Goal: Task Accomplishment & Management: Complete application form

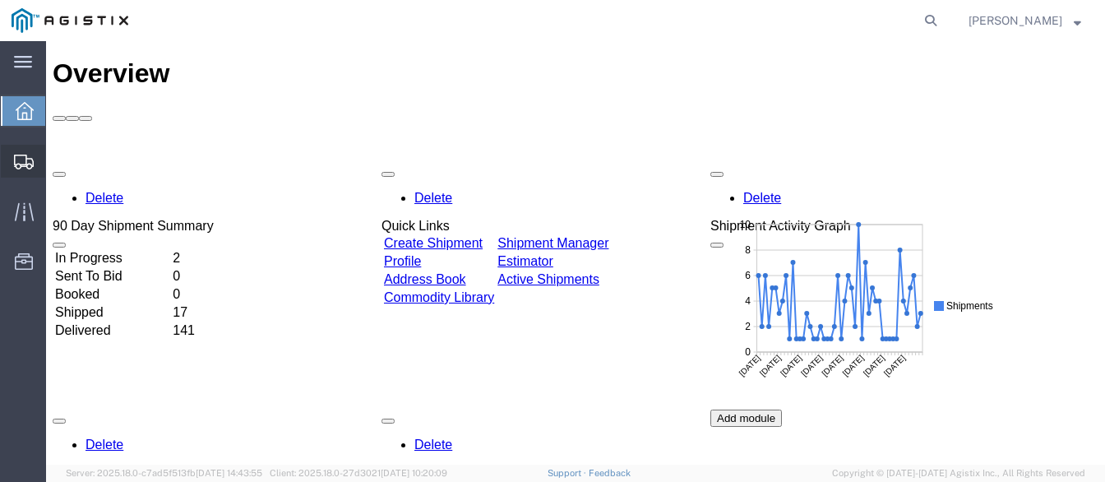
click at [0, 0] on span "Create Shipment" at bounding box center [0, 0] width 0 height 0
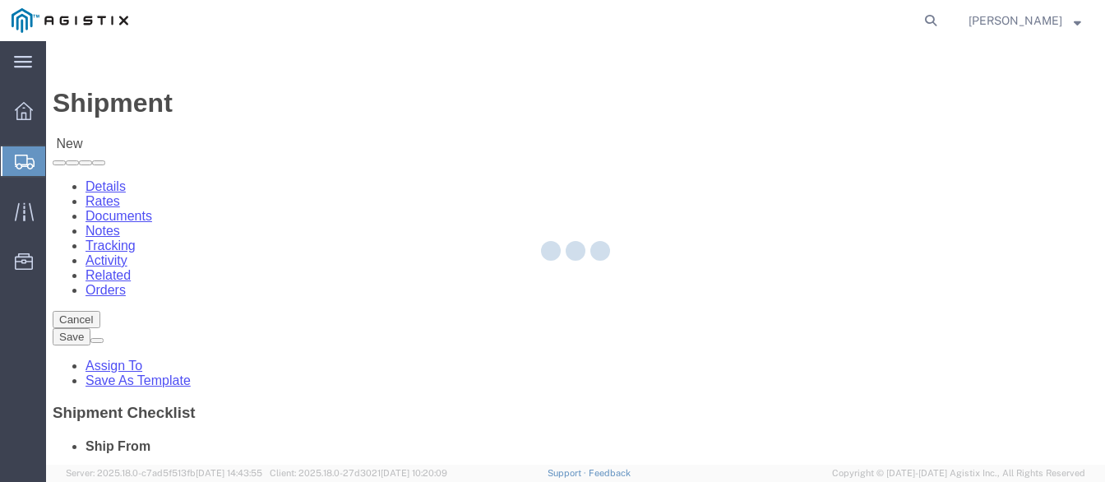
select select
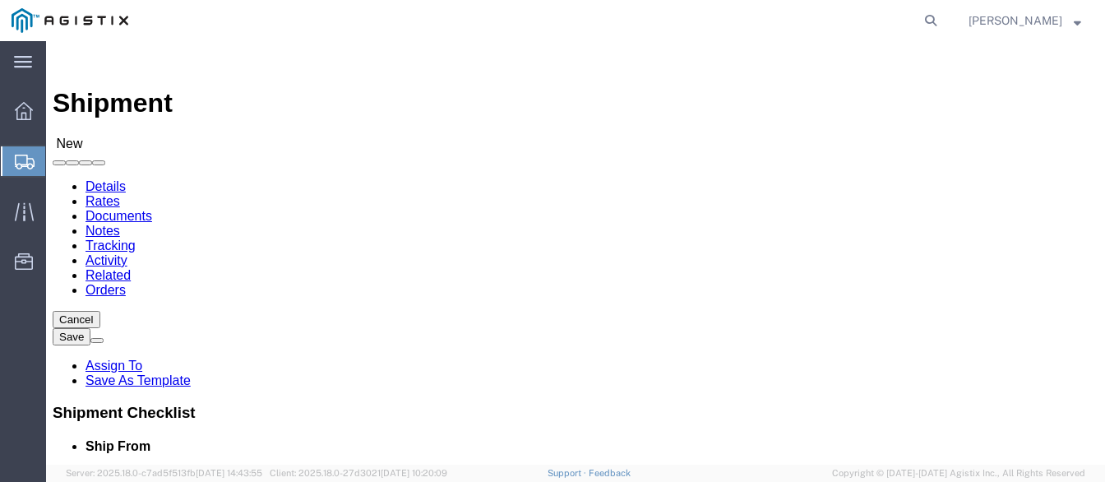
click select "Select PG&E Valmont Industries Inc"
select select "9596"
click select "Select PG&E Valmont Industries Inc"
select select
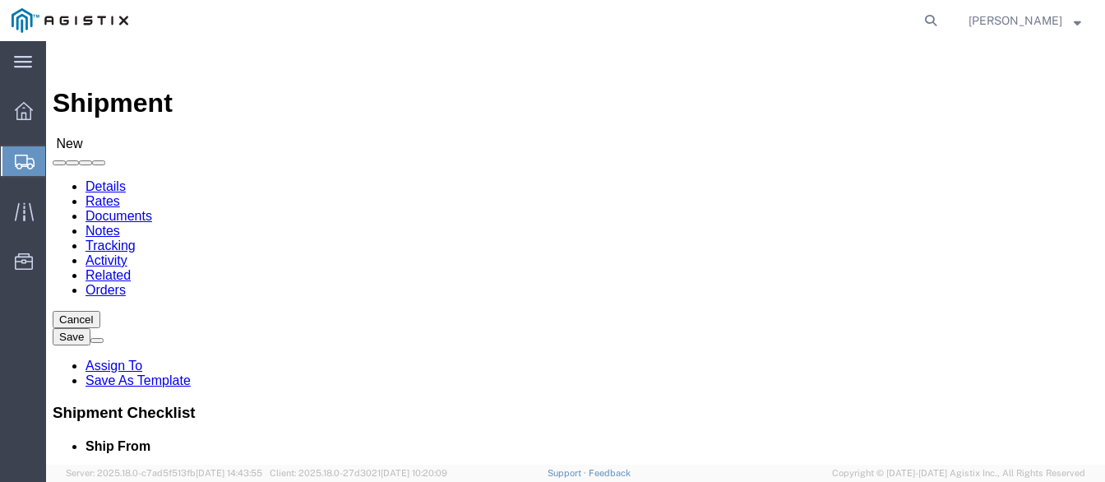
click select "Select All Others [GEOGRAPHIC_DATA] [GEOGRAPHIC_DATA] [GEOGRAPHIC_DATA] [GEOGRA…"
select select "23082"
click select "Select All Others [GEOGRAPHIC_DATA] [GEOGRAPHIC_DATA] [GEOGRAPHIC_DATA] [GEOGRA…"
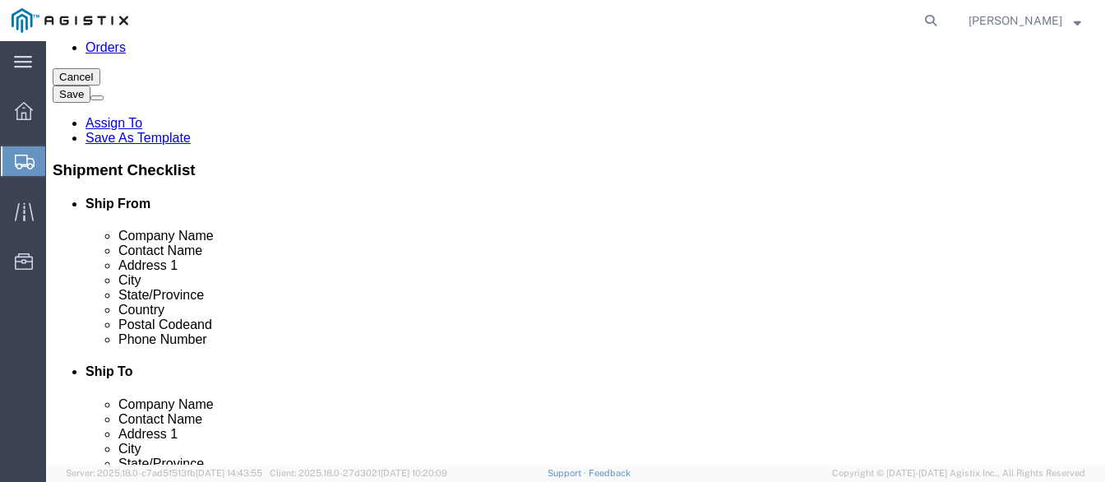
scroll to position [247, 0]
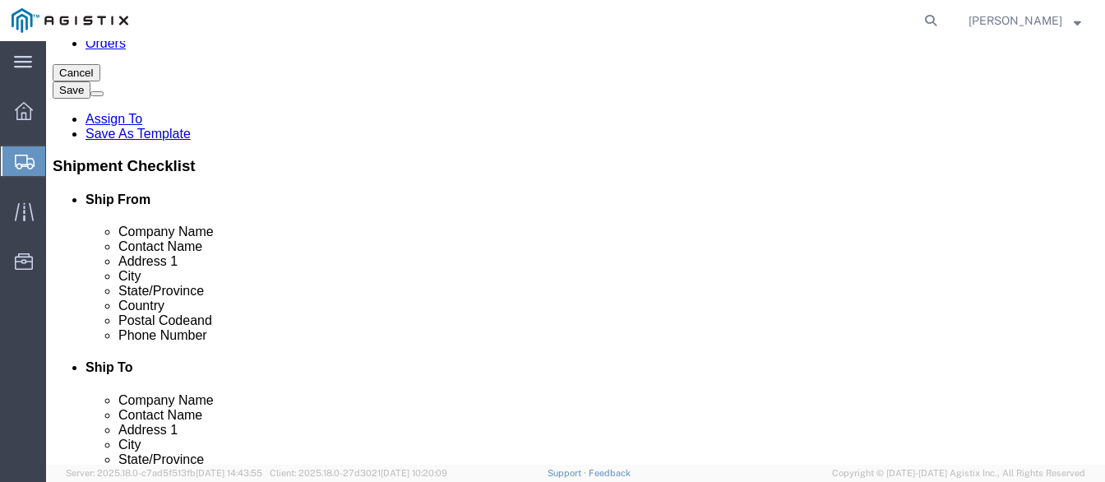
click input "text"
type input "VALMONT/NEWMARK"
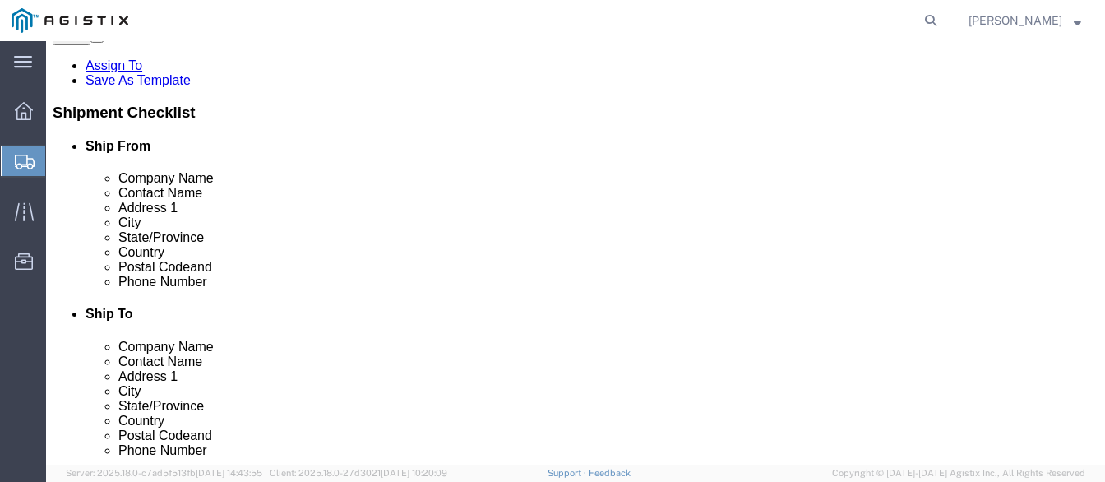
scroll to position [411, 0]
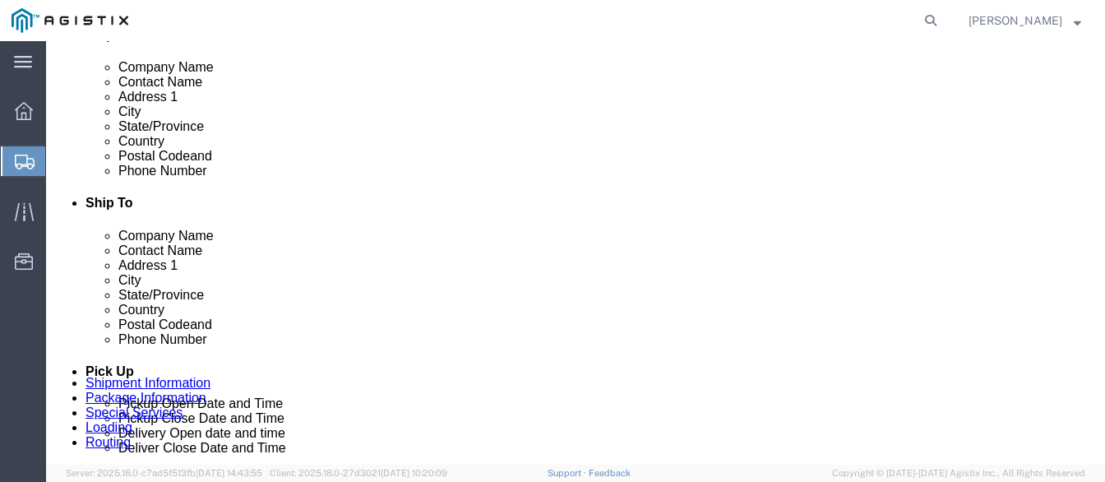
click p "- VALMONT/NEWMARK - ([PERSON_NAME]) [STREET_ADDRESS]"
select select "OK"
type input "CLAREMORE"
click input "text"
type input "[GEOGRAPHIC_DATA]"
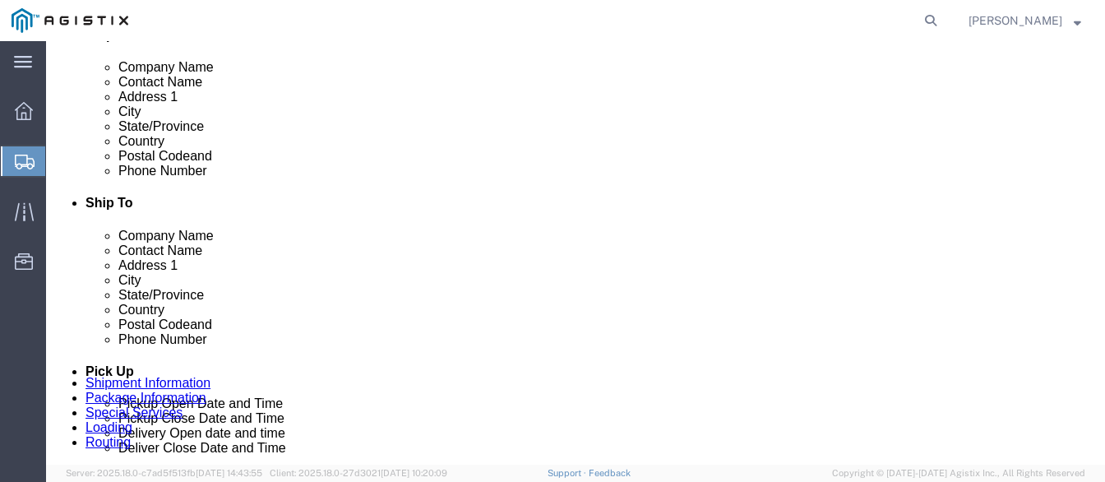
click p "- PACIFIC GAS & ELECTRIC - ([PERSON_NAME]) [STREET_ADDRESS]"
select select "CA"
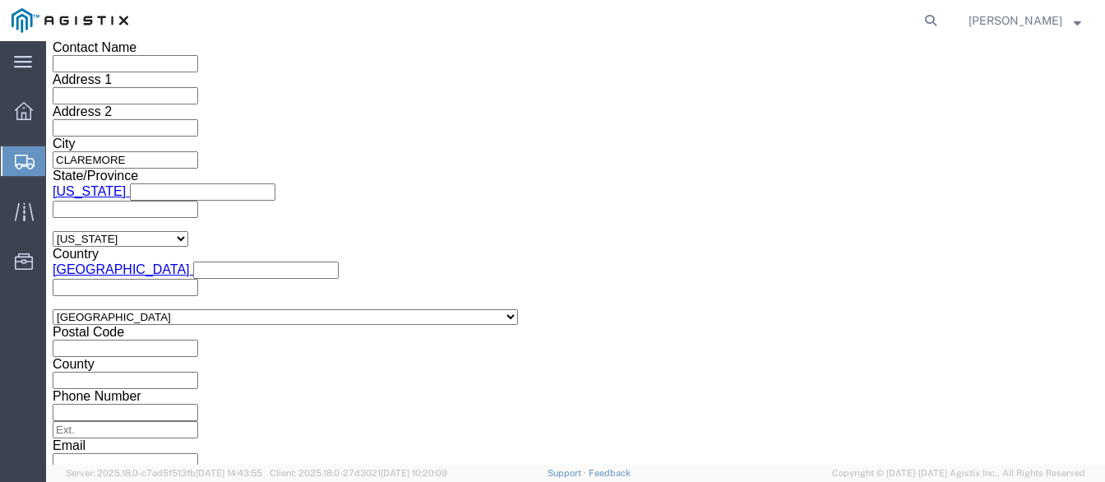
scroll to position [1151, 0]
type input "[GEOGRAPHIC_DATA]"
click div "Pickup Date: Pickup Start Date Pickup Start Time Pickup Open Date and Time [DAT…"
click div "[DATE] 3:00 PM"
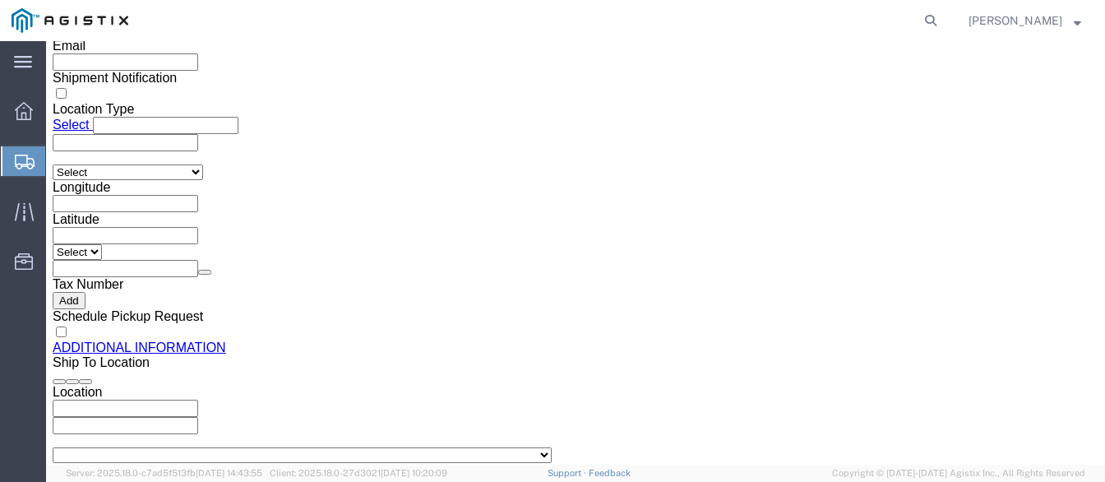
click button "Apply"
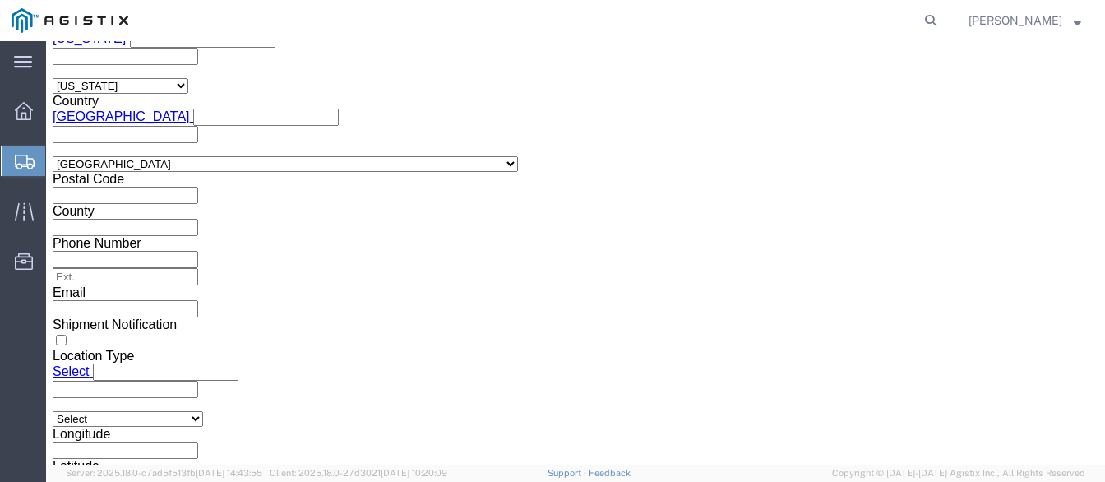
scroll to position [1220, 0]
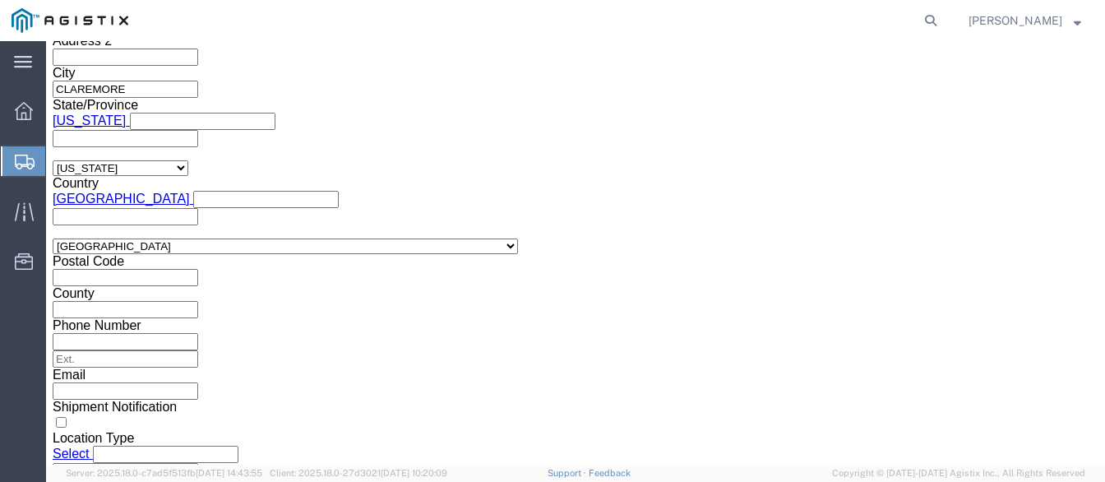
click div
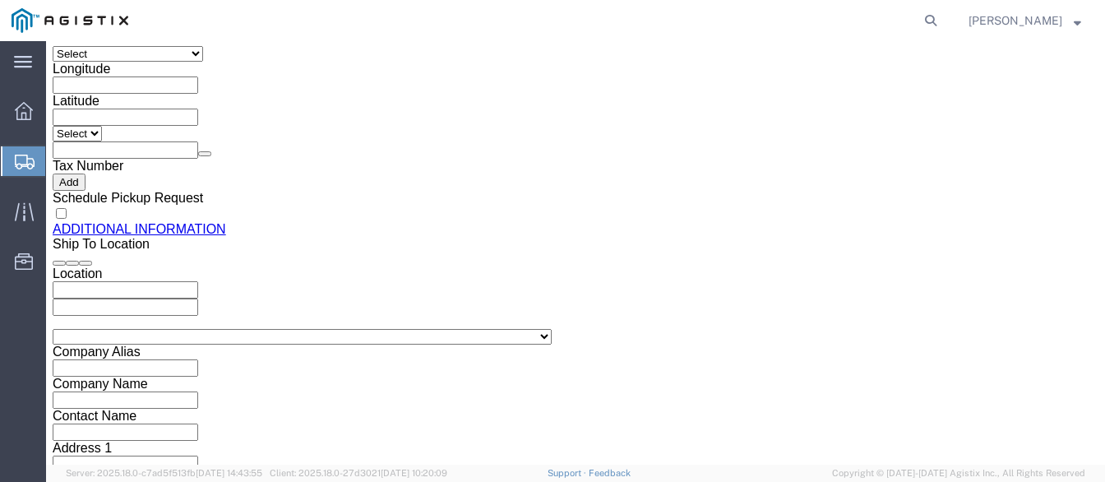
click button "Apply"
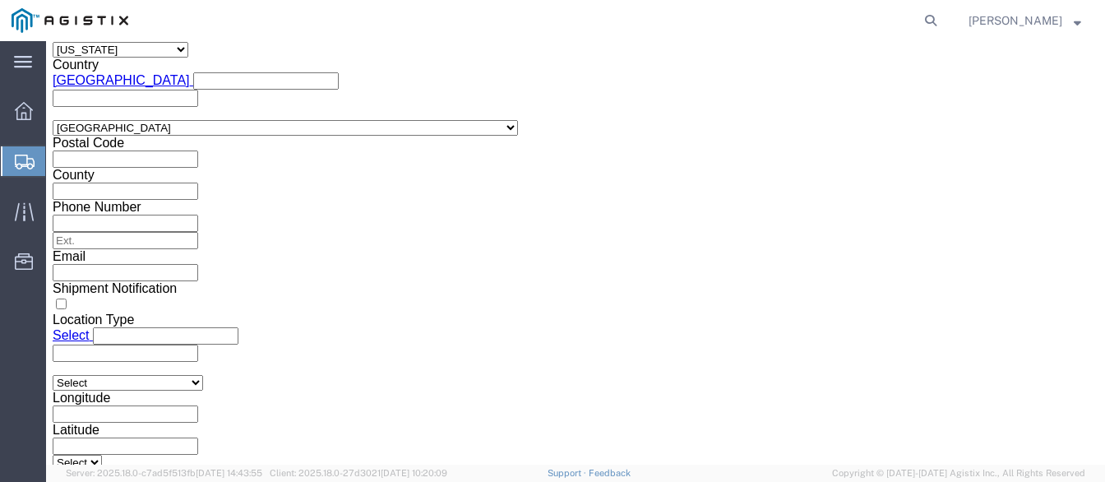
click div
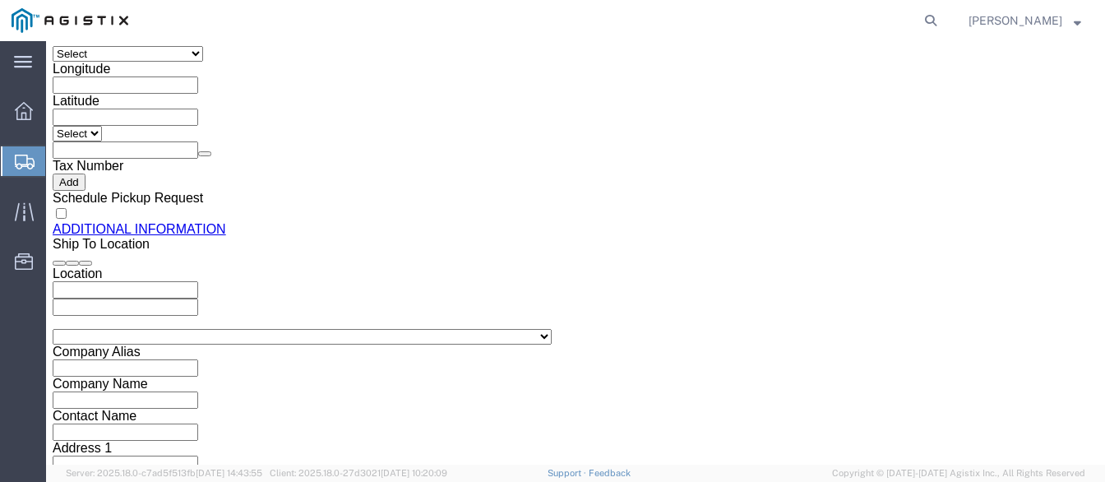
click button "Apply"
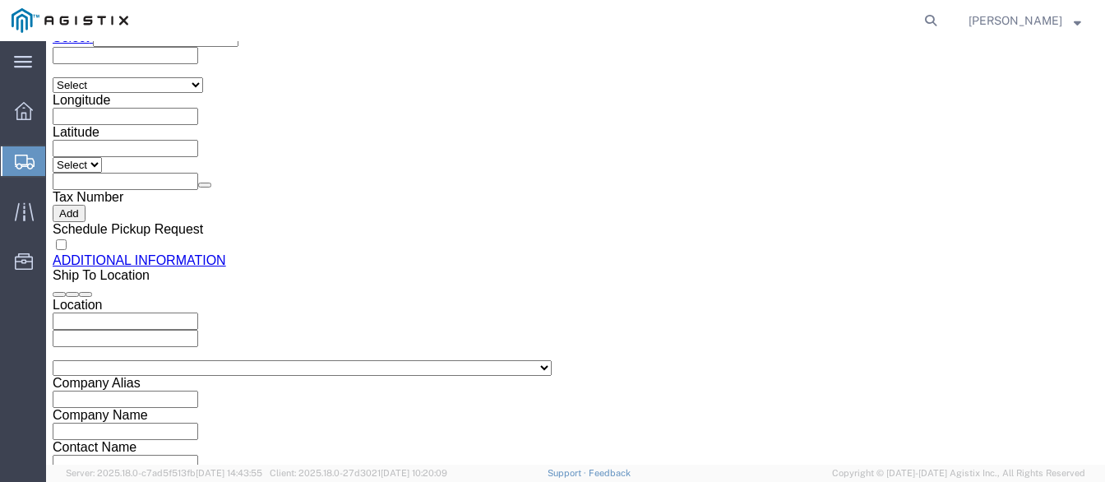
scroll to position [1386, 0]
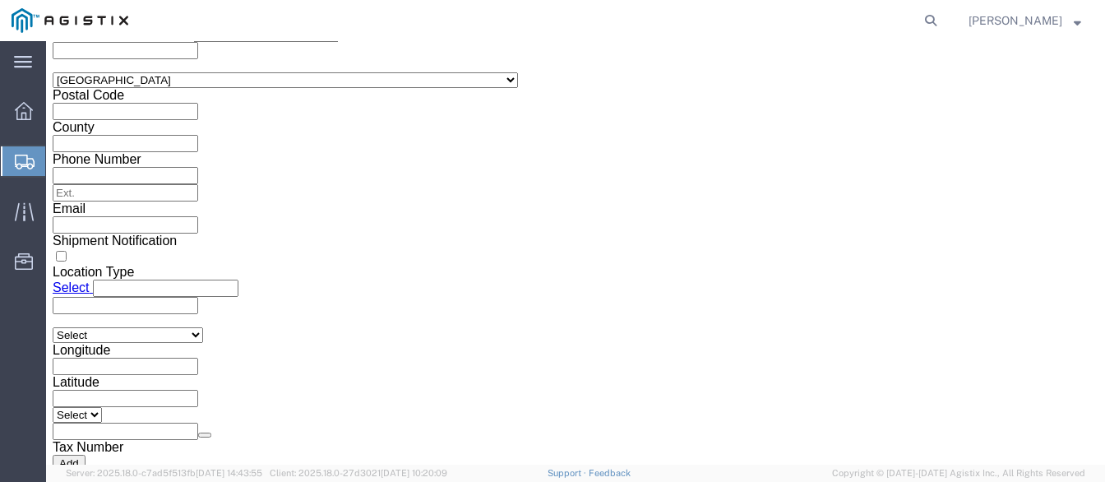
click input "text"
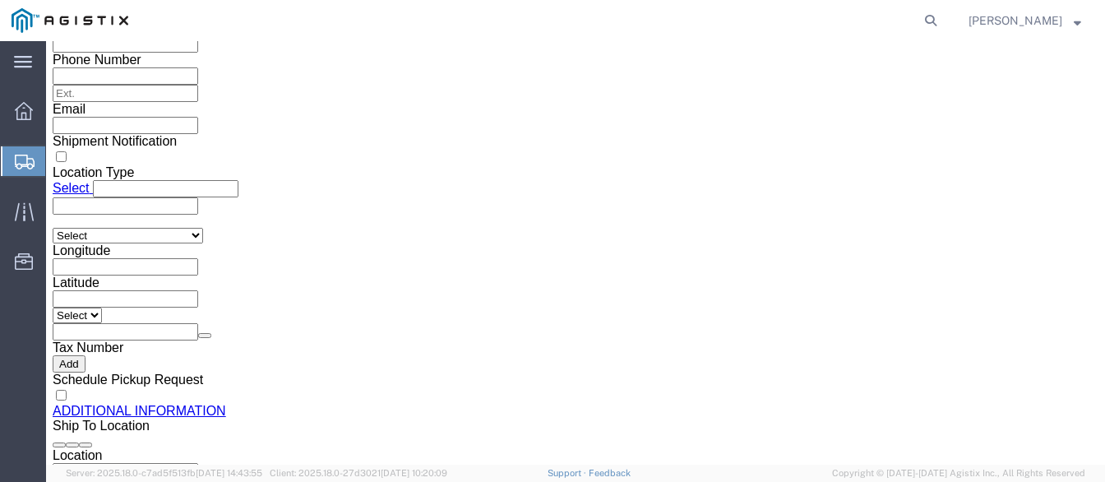
scroll to position [1551, 0]
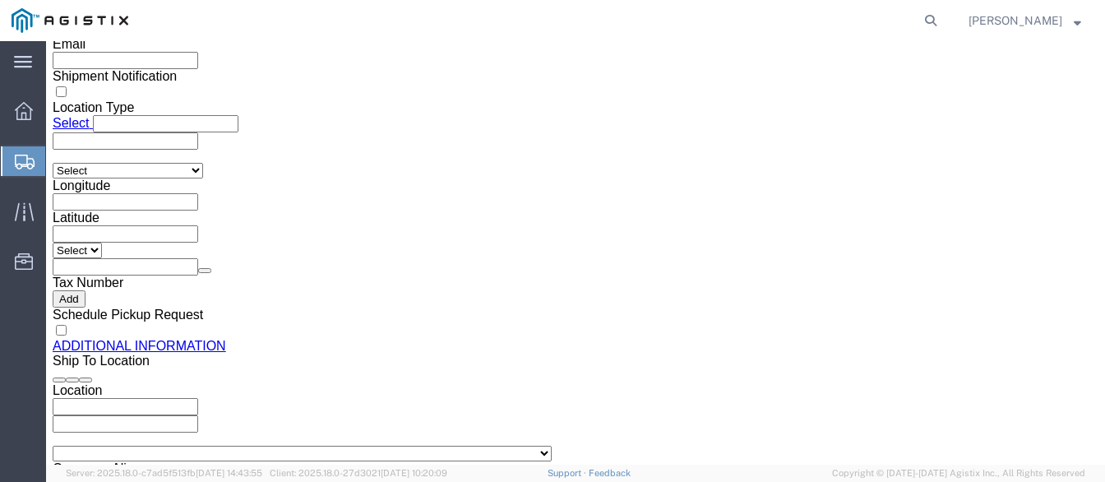
type input "3501401515"
click select "Select Account Type Activity ID Airline Appointment Number ASN Batch Request # …"
select select "BOL"
click select "Select Account Type Activity ID Airline Appointment Number ASN Batch Request # …"
type input "900246725"
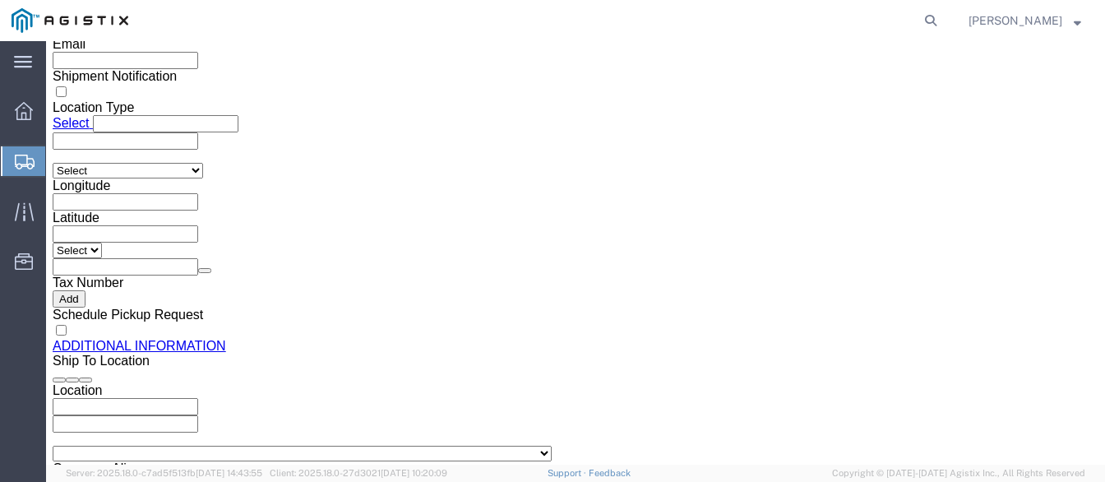
click select "Select Account Type Activity ID Airline Appointment Number ASN Batch Request # …"
select select "JOBNUM"
click select "Select Account Type Activity ID Airline Appointment Number ASN Batch Request # …"
click input "text"
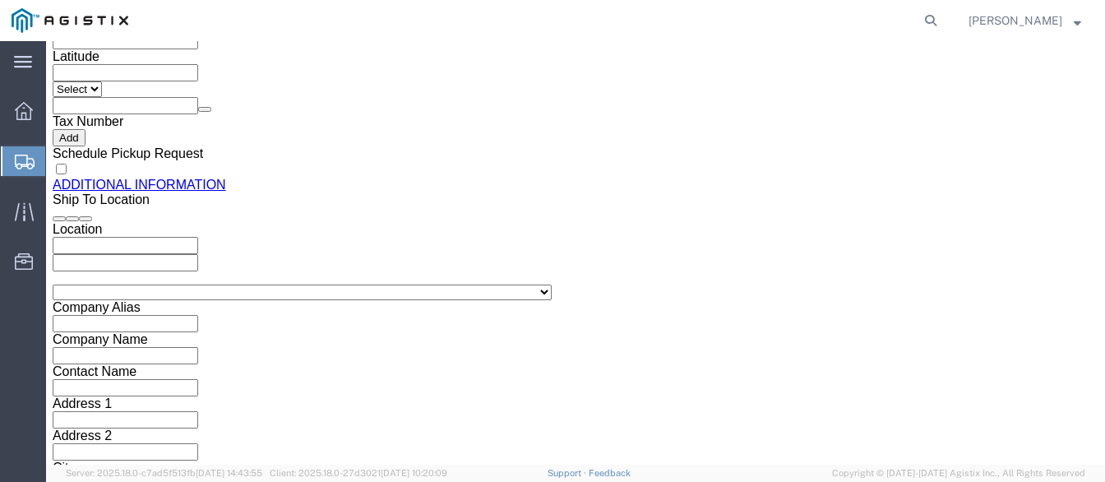
scroll to position [1715, 0]
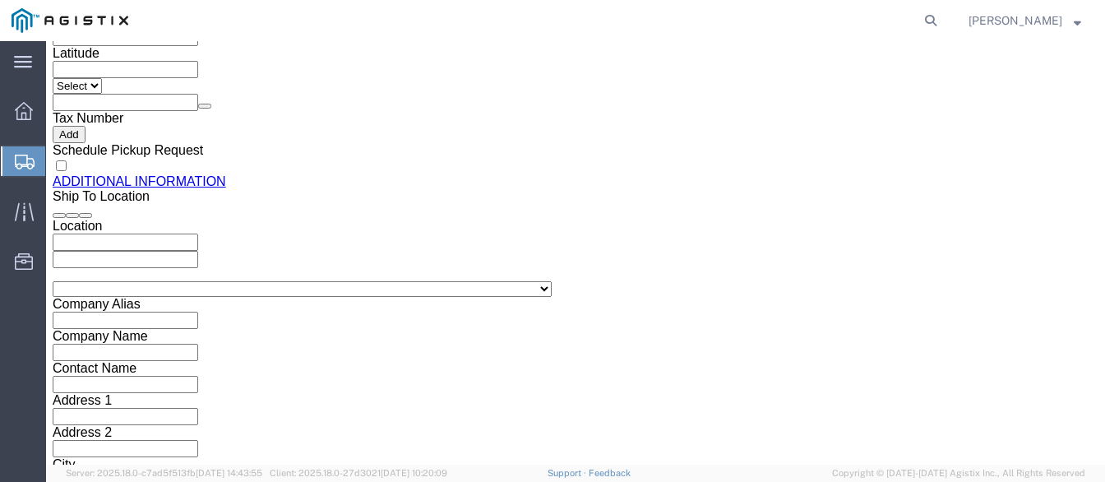
type input "646573-1-1"
click button "Continue"
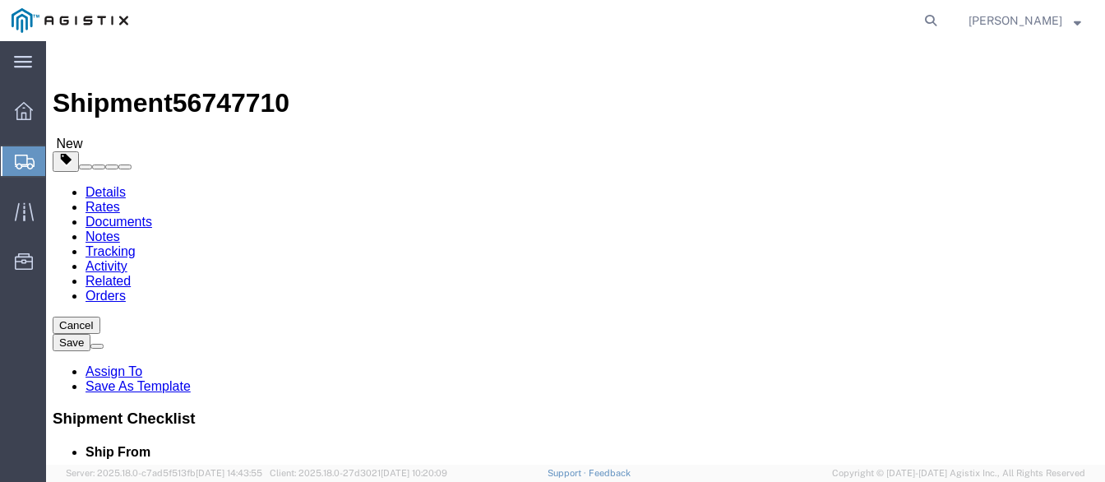
drag, startPoint x: 253, startPoint y: 150, endPoint x: 207, endPoint y: 109, distance: 61.7
click icon
click select "Select Bulk Bundle(s) Cardboard Box(es) Carton(s) Crate(s) Drum(s) (Fiberboard)…"
select select "NKCR"
click select "Select Bulk Bundle(s) Cardboard Box(es) Carton(s) Crate(s) Drum(s) (Fiberboard)…"
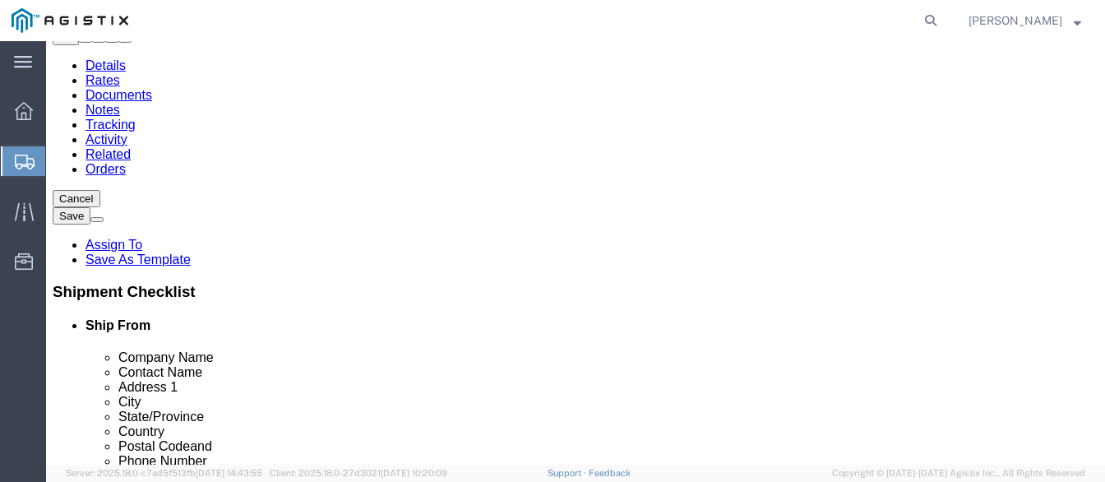
scroll to position [164, 0]
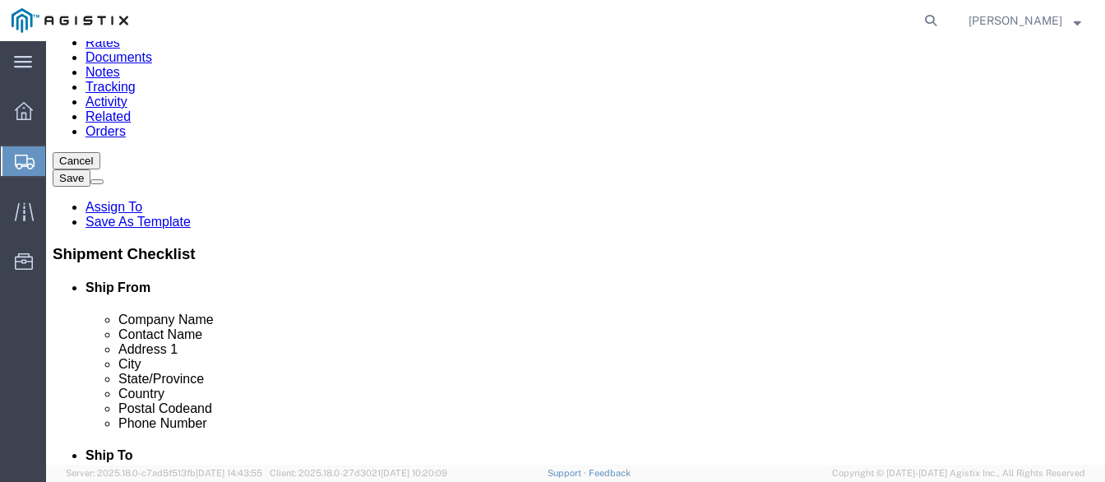
click input "text"
click select "Select cm ft in"
select select "FT"
click select "Select cm ft in"
click input "text"
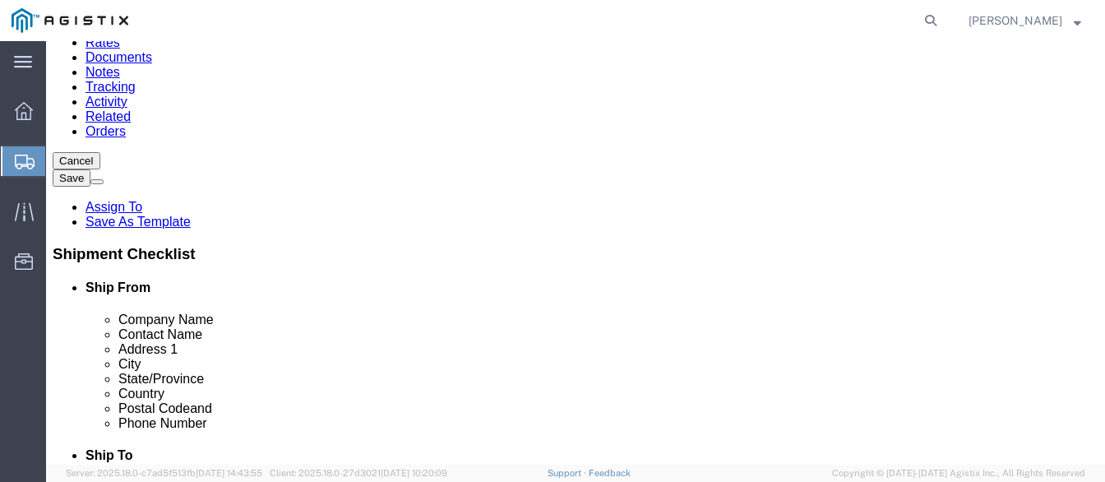
type input "8"
type input "6"
click input "0.00"
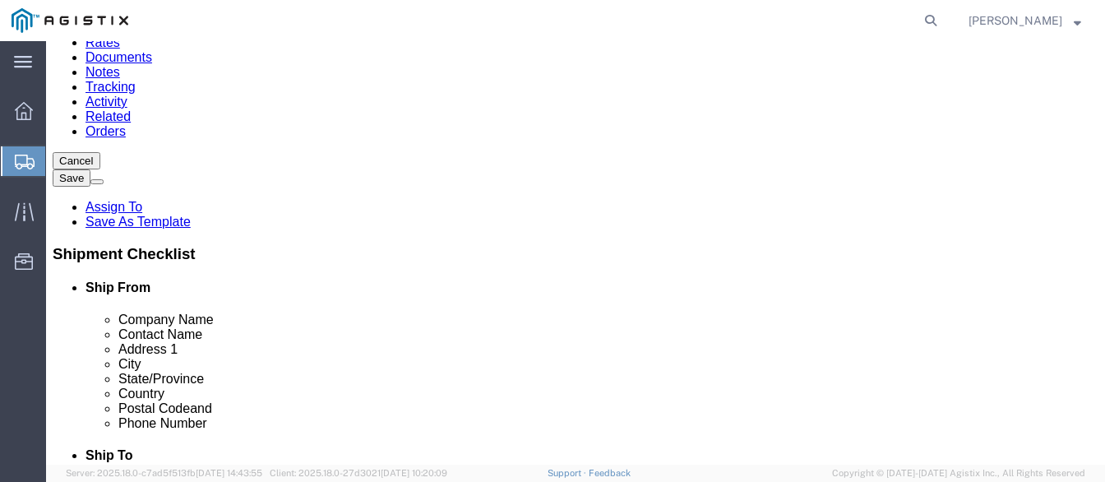
click input "0.00"
type input "776"
click div "Previous Continue"
click link "Add Content"
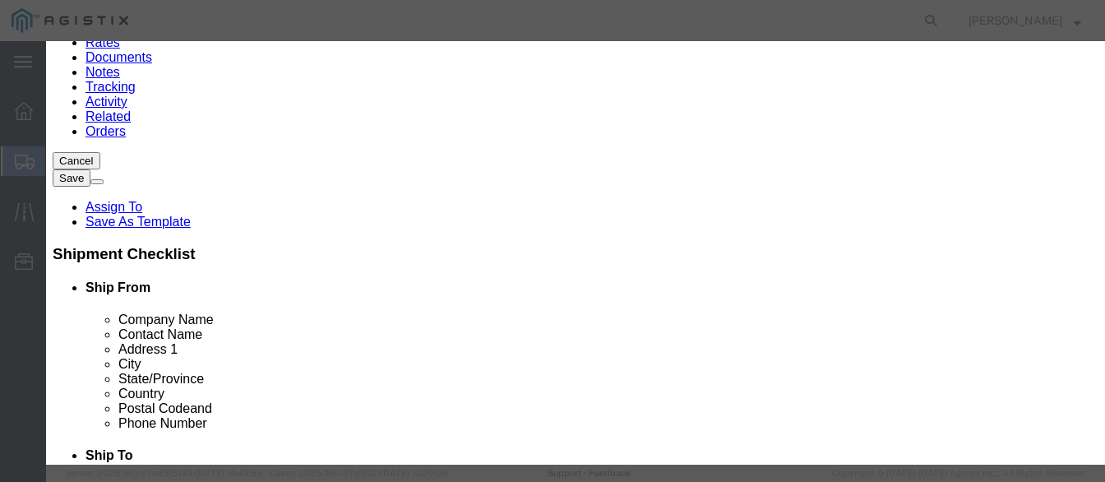
click input "text"
type input "utility poles"
type input "2"
click input "text"
type input "1"
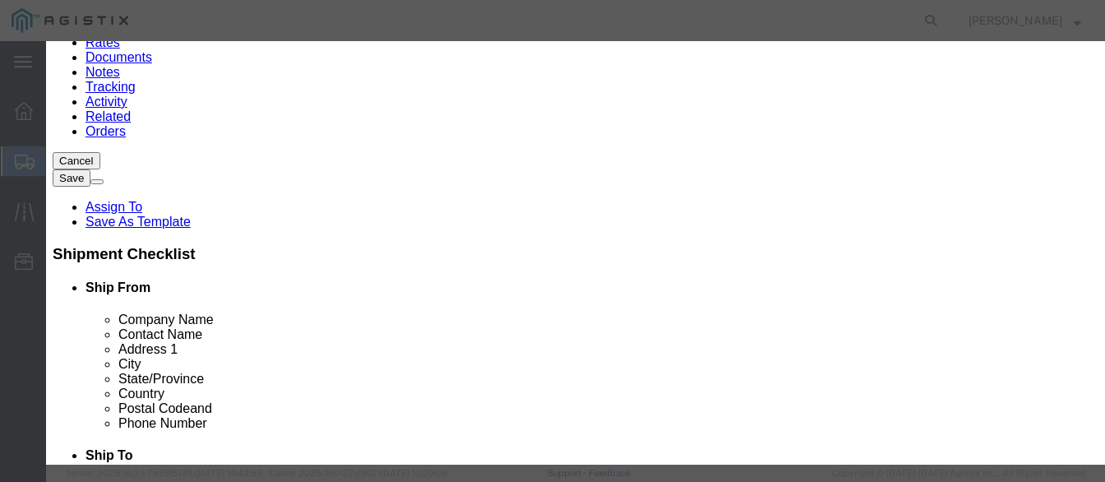
click select "Select 50 55 60 65 70 85 92.5 100 125 175 250 300 400"
select select "65"
click select "Select 50 55 60 65 70 85 92.5 100 125 175 250 300 400"
click button "Save & Close"
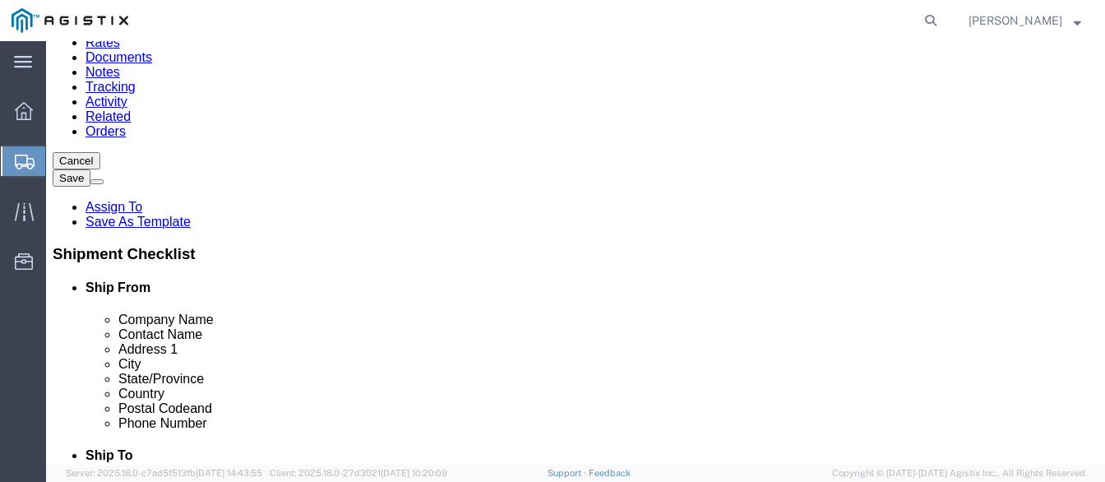
click button "Rate Shipment"
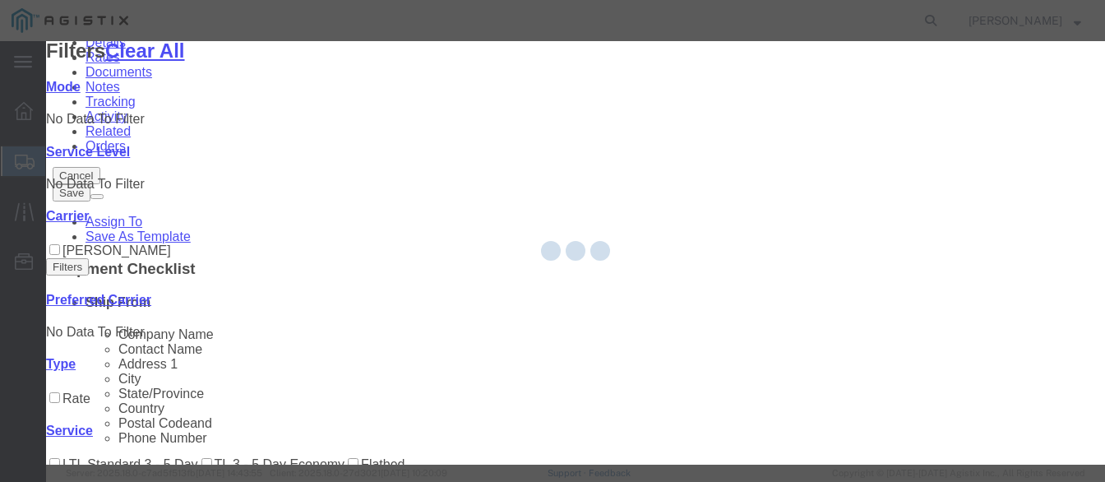
scroll to position [0, 0]
